Goal: Information Seeking & Learning: Learn about a topic

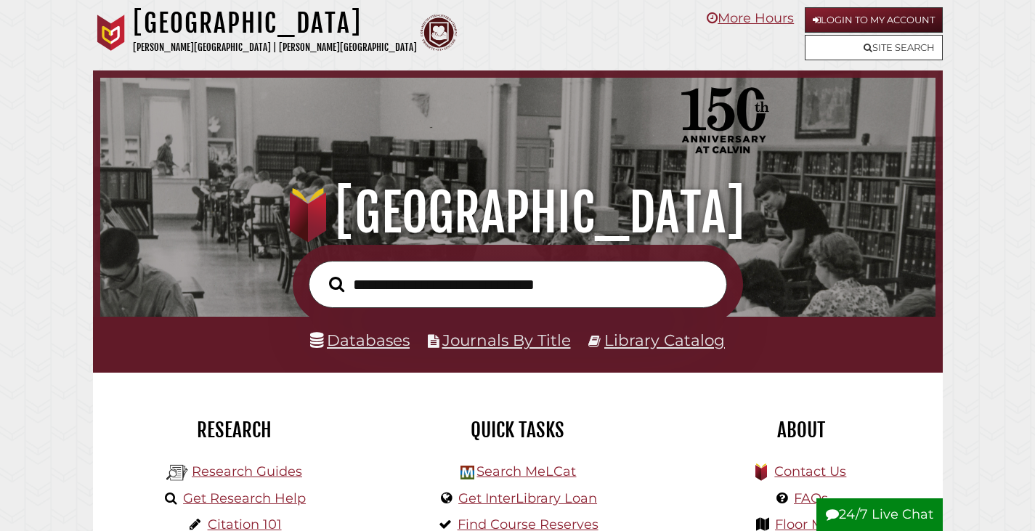
scroll to position [276, 828]
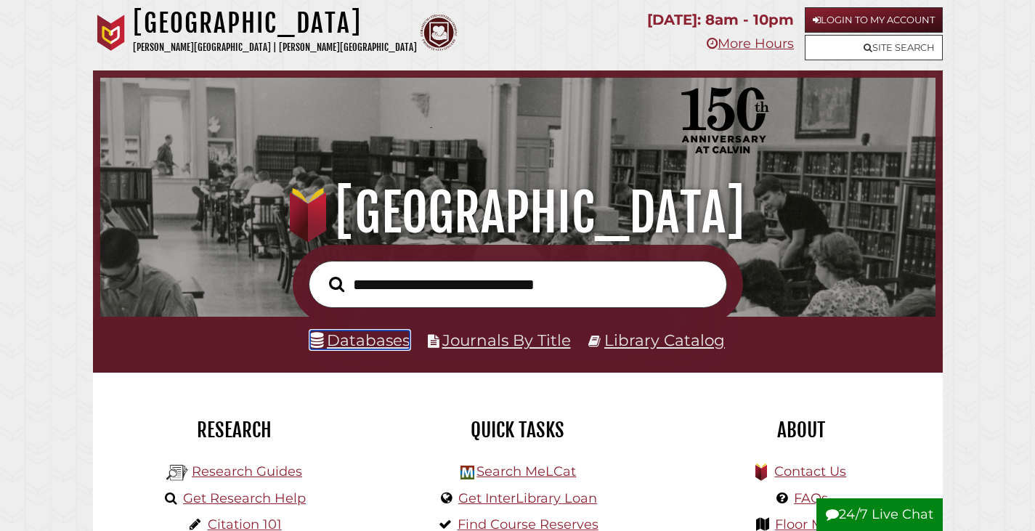
click at [375, 341] on link "Databases" at bounding box center [360, 339] width 100 height 19
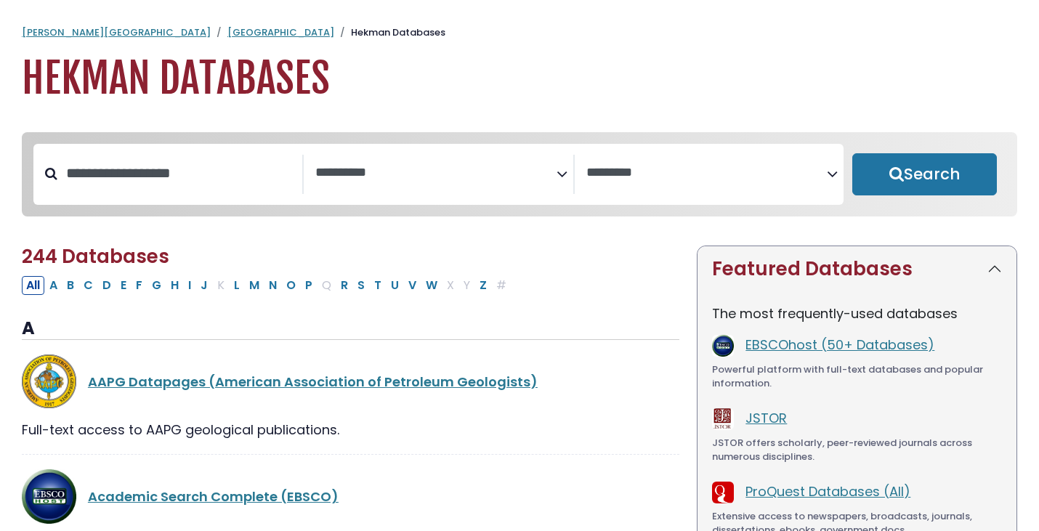
select select "Database Subject Filter"
select select "Database Vendors Filter"
click at [245, 177] on input "Search database by title or keyword" at bounding box center [179, 173] width 245 height 24
type input "*****"
click at [852, 153] on button "Search" at bounding box center [924, 174] width 145 height 42
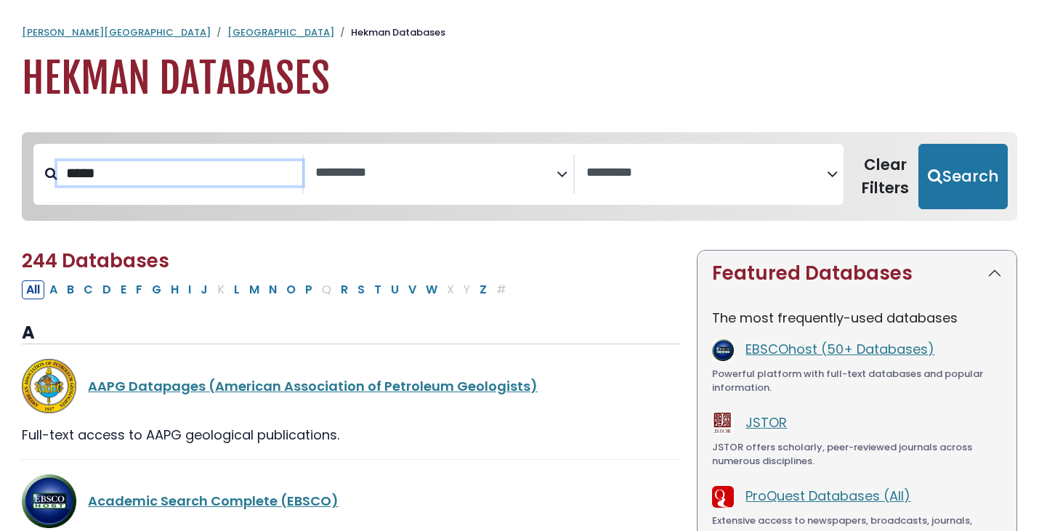
select select "Database Subject Filter"
select select "Database Vendors Filter"
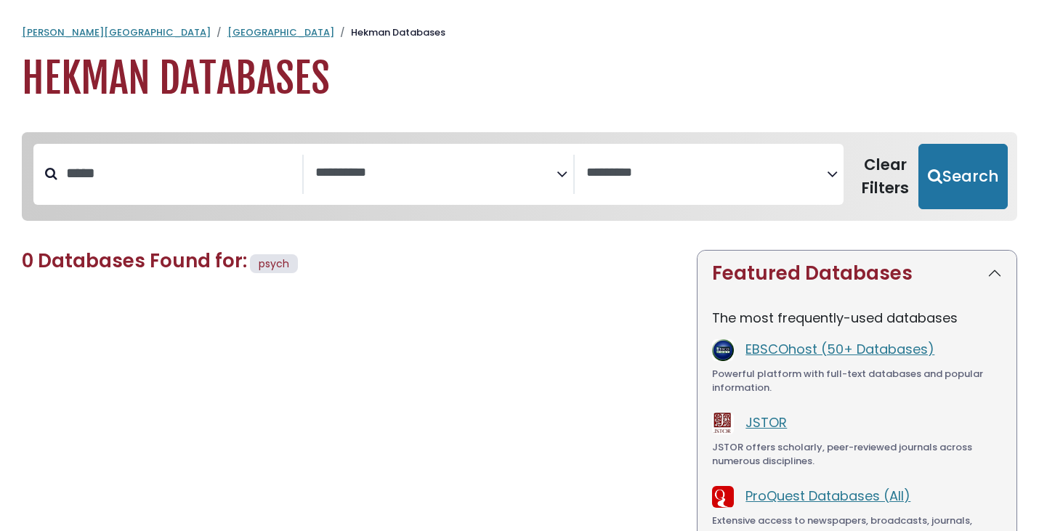
click at [329, 171] on textarea "Search" at bounding box center [435, 173] width 240 height 15
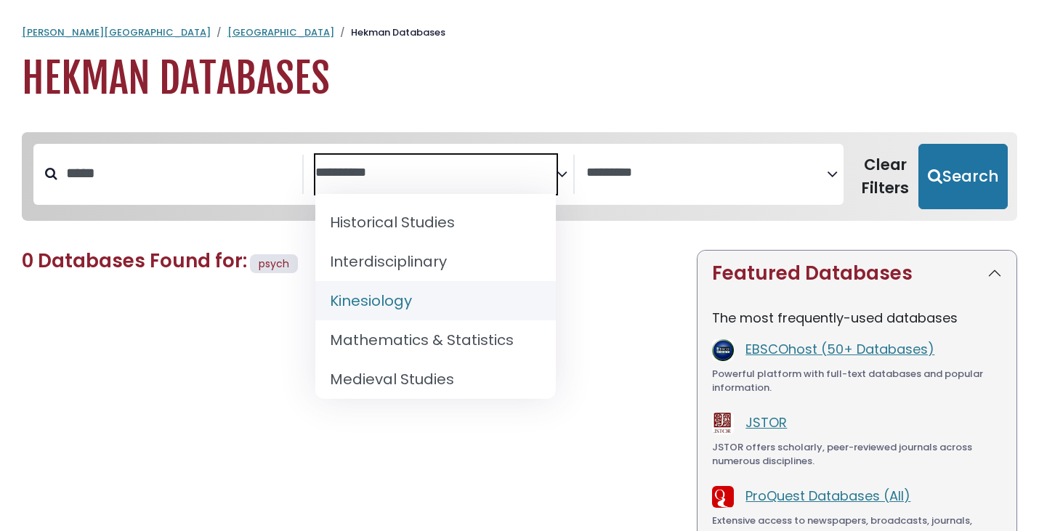
scroll to position [1307, 0]
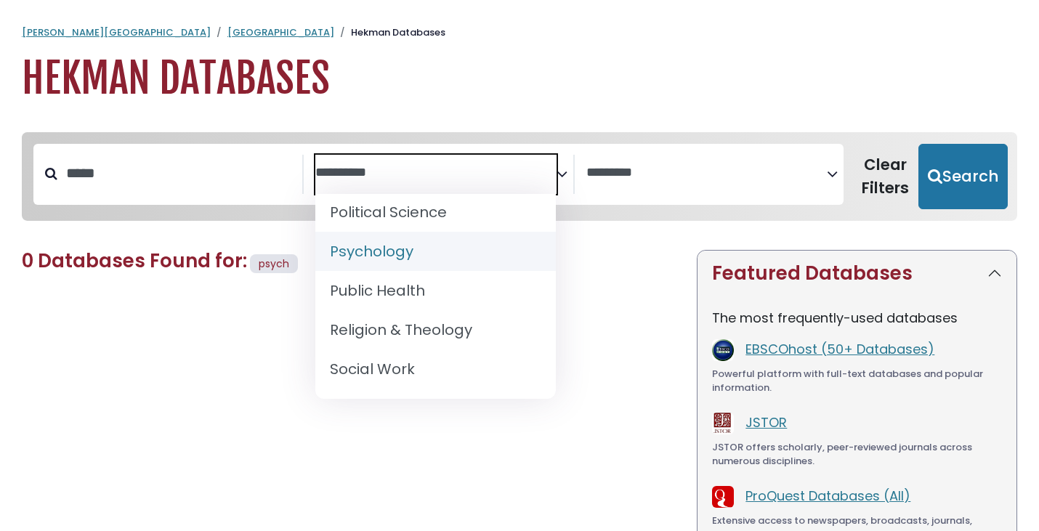
select select "*****"
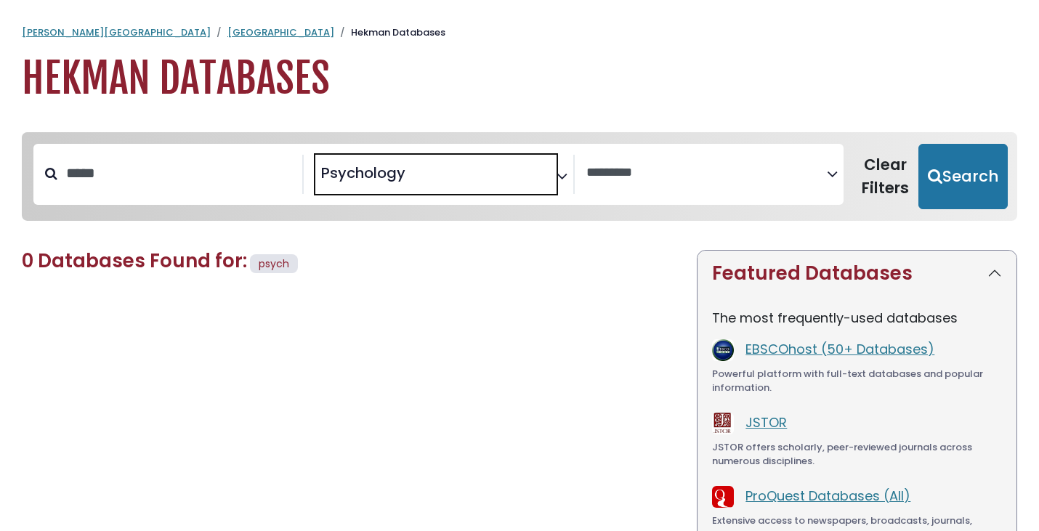
scroll to position [642, 0]
click at [957, 177] on button "Search" at bounding box center [962, 176] width 89 height 65
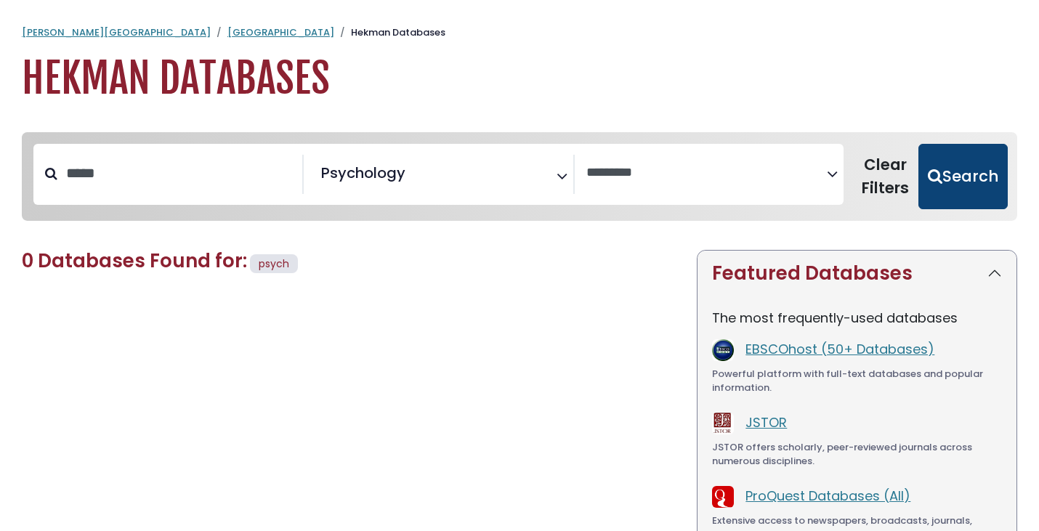
select select "Database Vendors Filter"
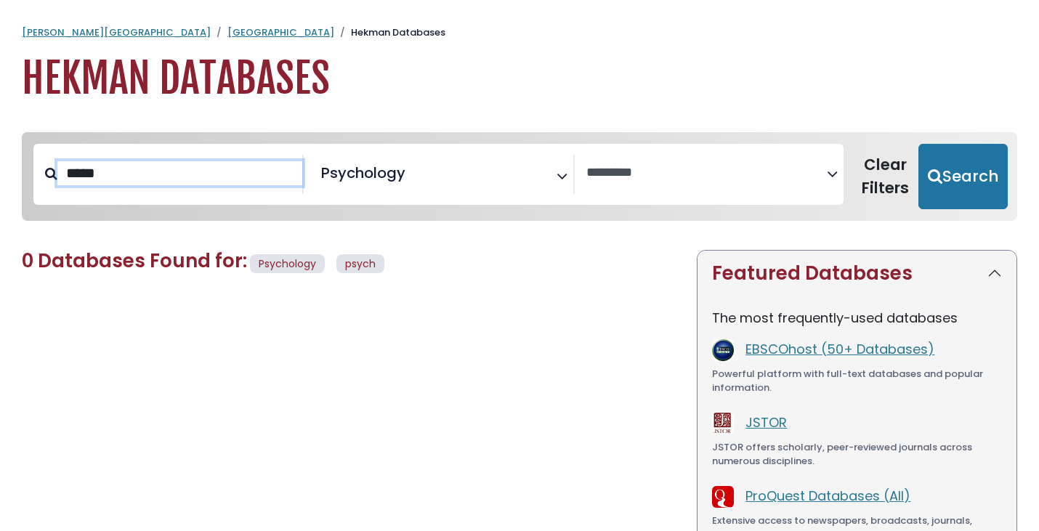
click at [167, 183] on input "*****" at bounding box center [179, 173] width 245 height 24
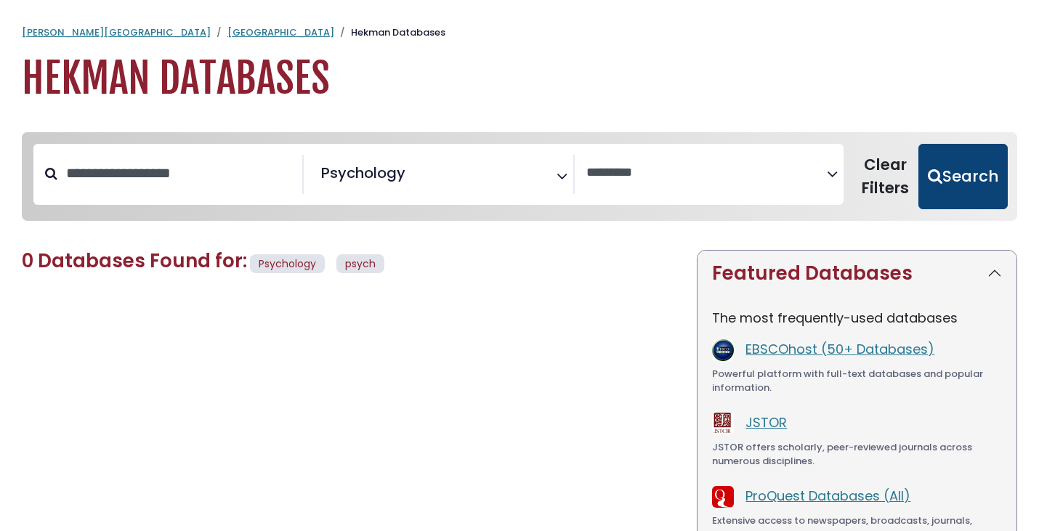
click at [953, 166] on button "Search" at bounding box center [962, 176] width 89 height 65
select select "Database Vendors Filter"
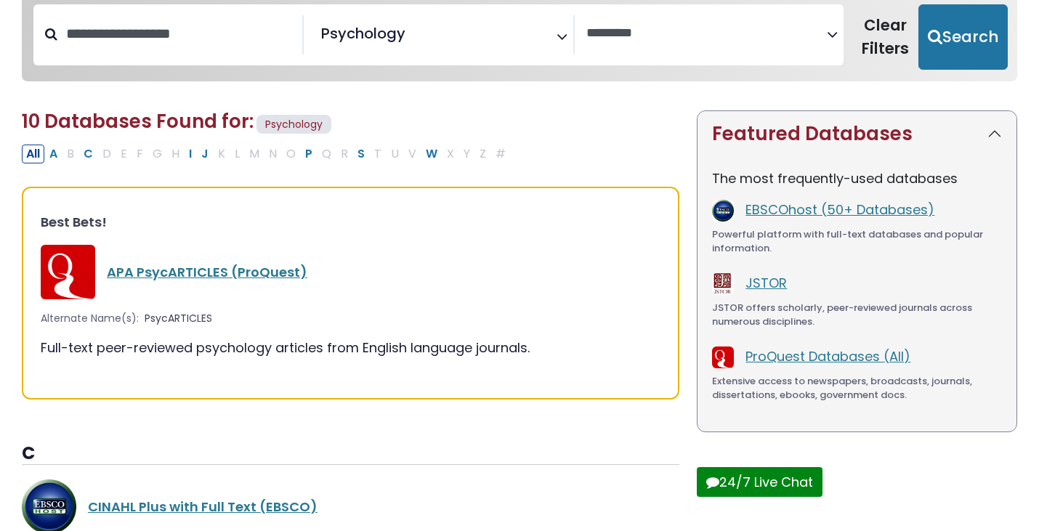
scroll to position [145, 0]
